Goal: Navigation & Orientation: Find specific page/section

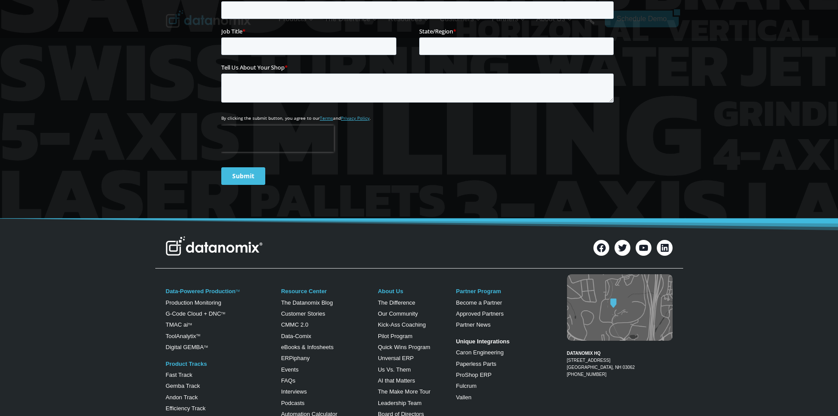
scroll to position [525, 0]
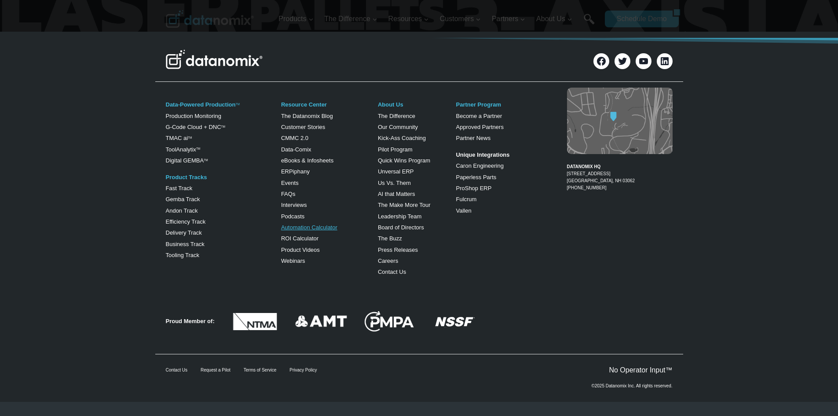
click at [326, 229] on link "Automation Calculator" at bounding box center [309, 227] width 56 height 7
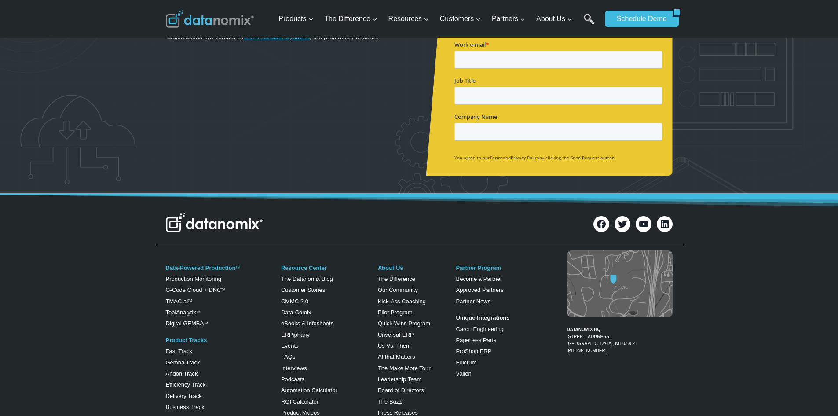
scroll to position [220, 0]
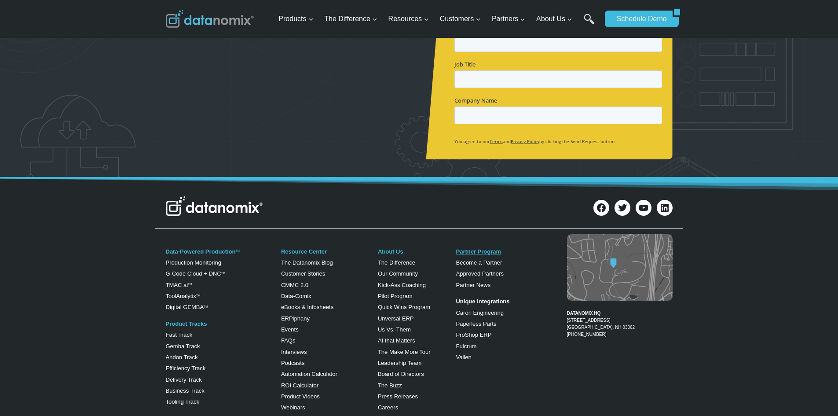
click at [474, 253] on link "Partner Program" at bounding box center [478, 251] width 45 height 7
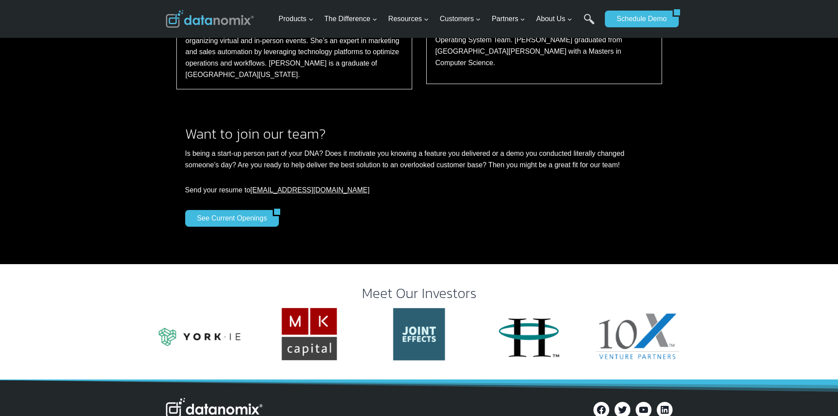
scroll to position [1583, 0]
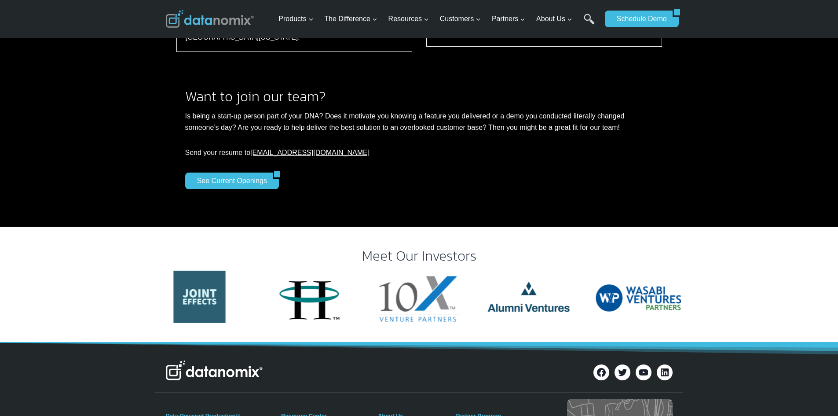
click at [287, 149] on link "careers@datanomix.io" at bounding box center [309, 152] width 119 height 7
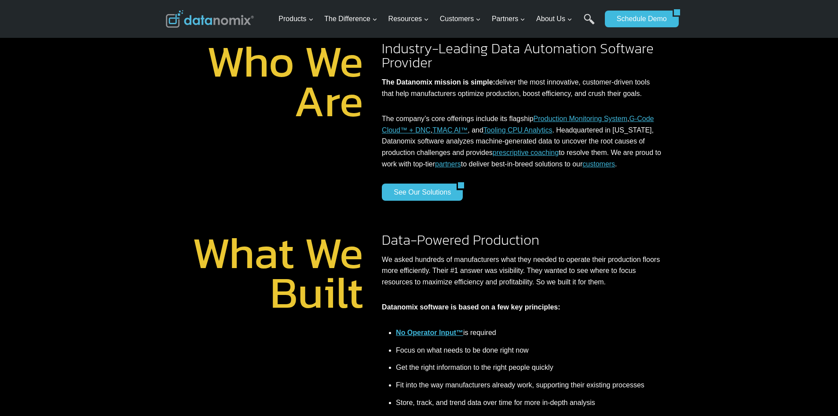
scroll to position [0, 0]
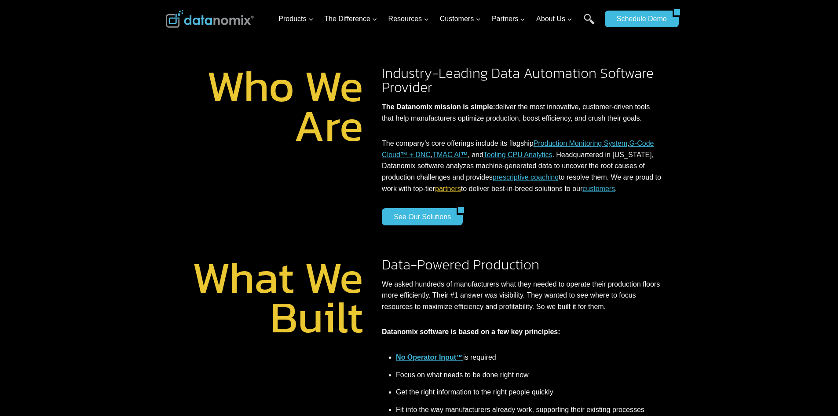
click at [461, 189] on link "partners" at bounding box center [448, 188] width 26 height 7
